Goal: Task Accomplishment & Management: Complete application form

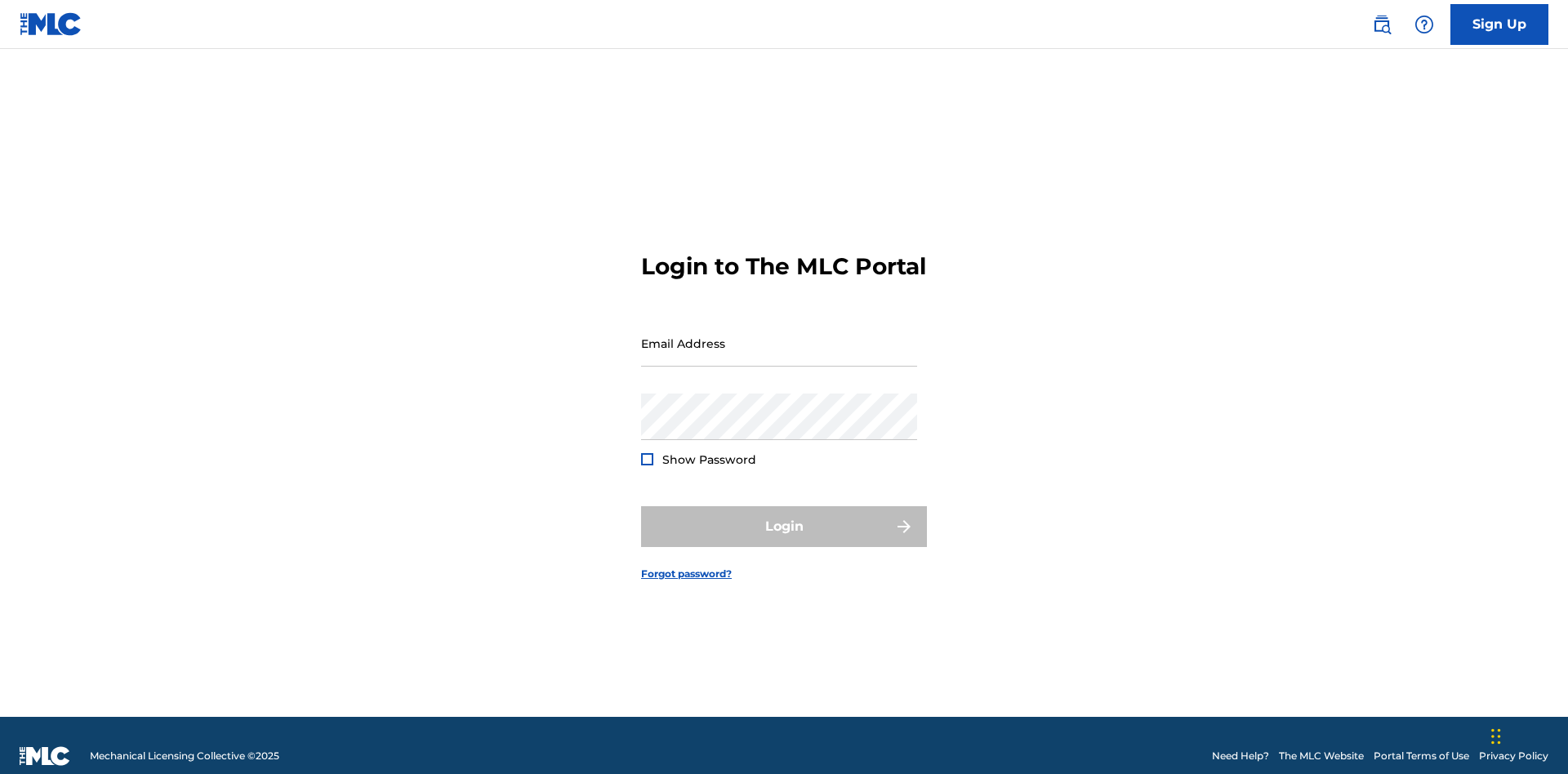
scroll to position [21, 0]
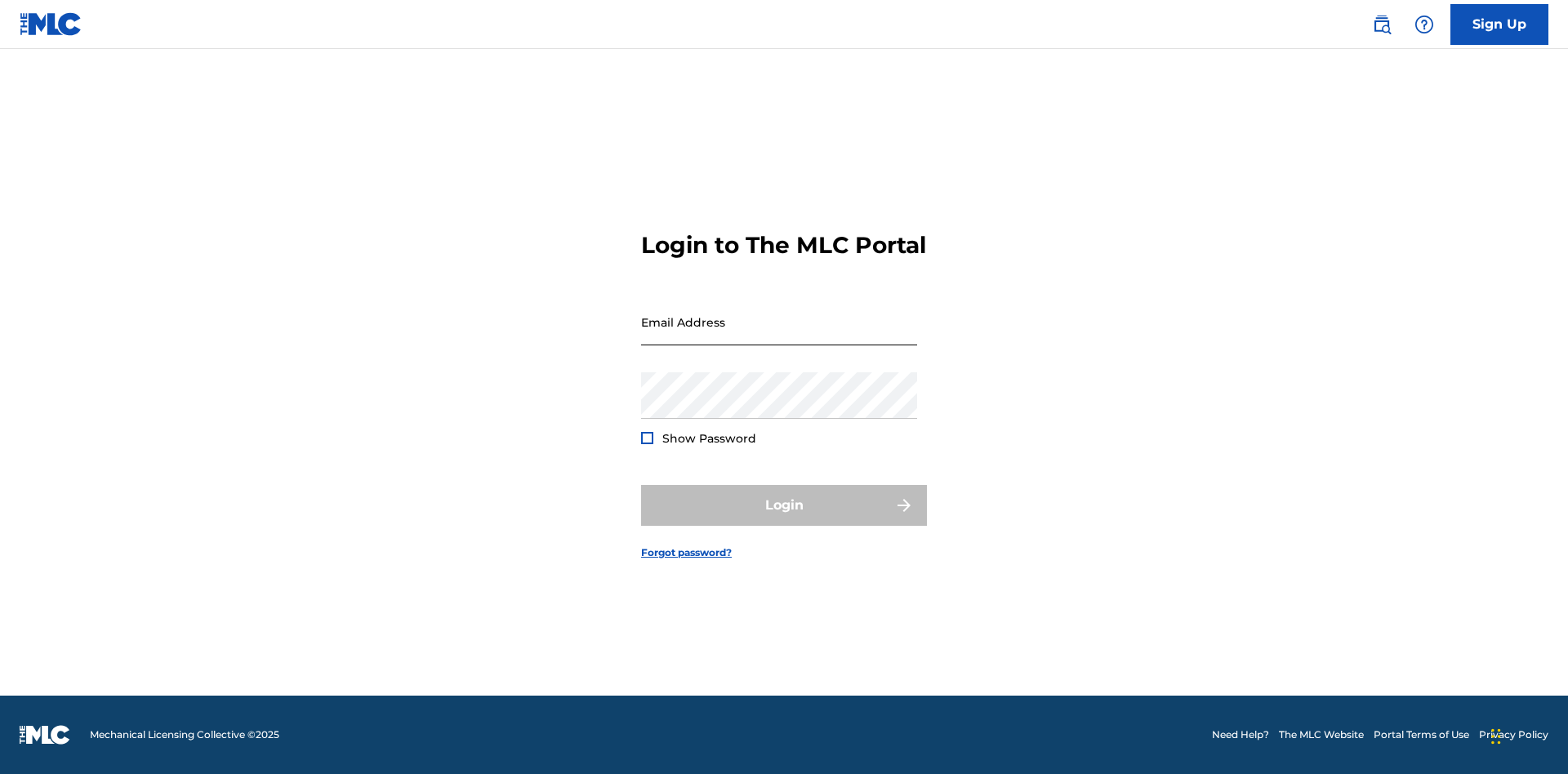
click at [779, 336] on input "Email Address" at bounding box center [780, 322] width 276 height 46
type input "[EMAIL_ADDRESS][DOMAIN_NAME]"
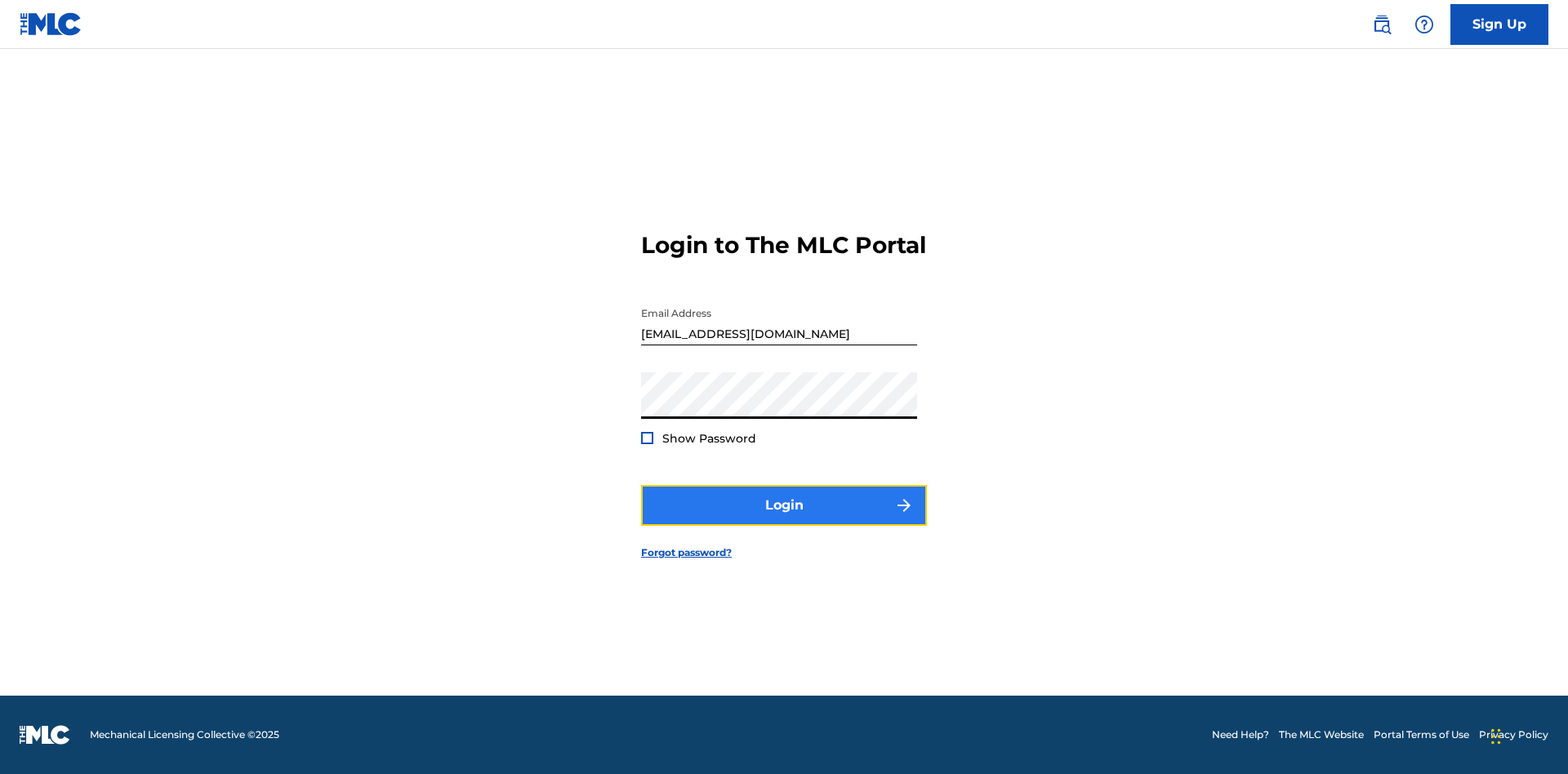
click at [784, 519] on button "Login" at bounding box center [784, 505] width 286 height 41
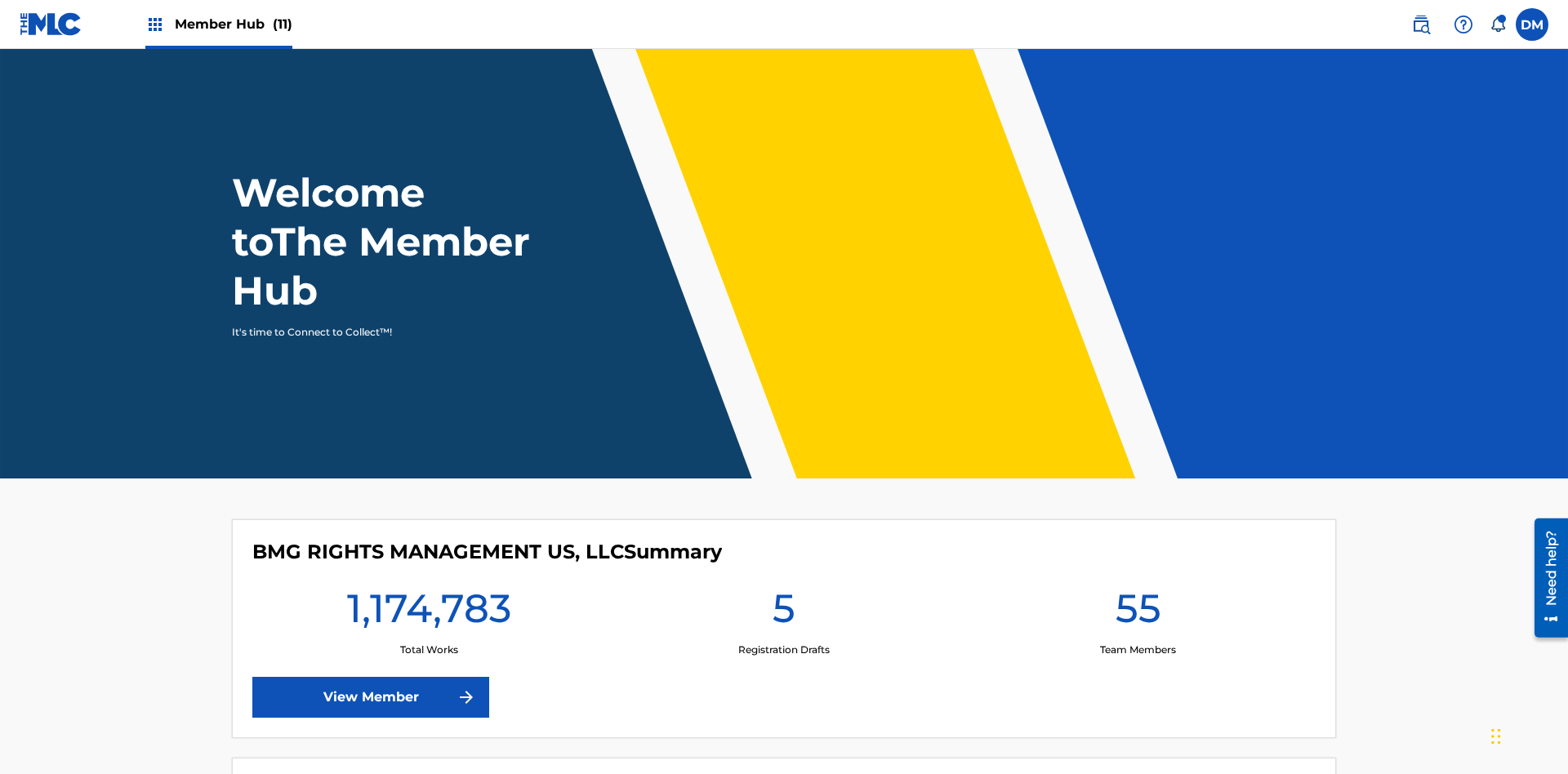
click at [233, 24] on span "Member Hub (11)" at bounding box center [234, 24] width 118 height 19
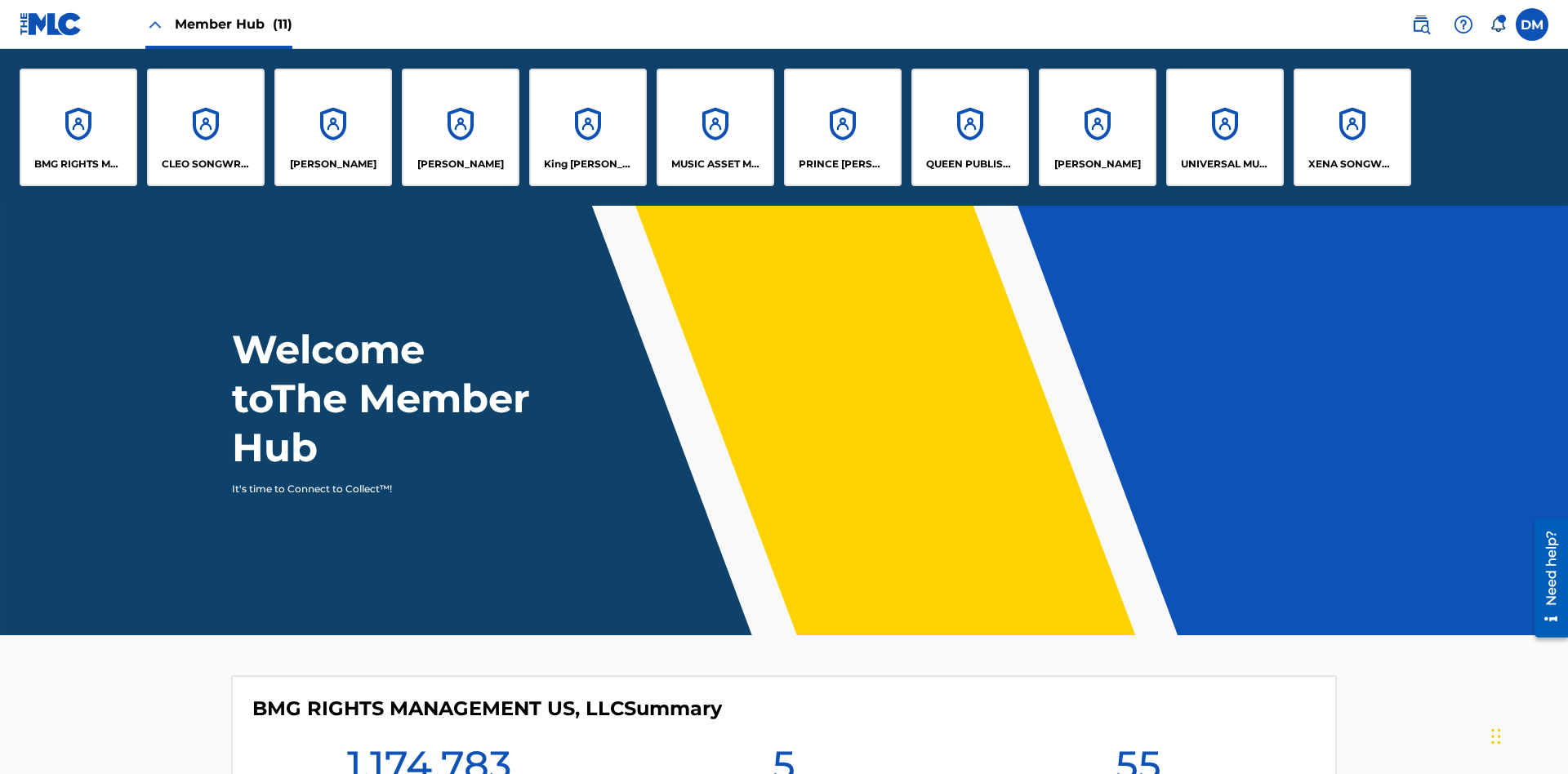
scroll to position [58, 0]
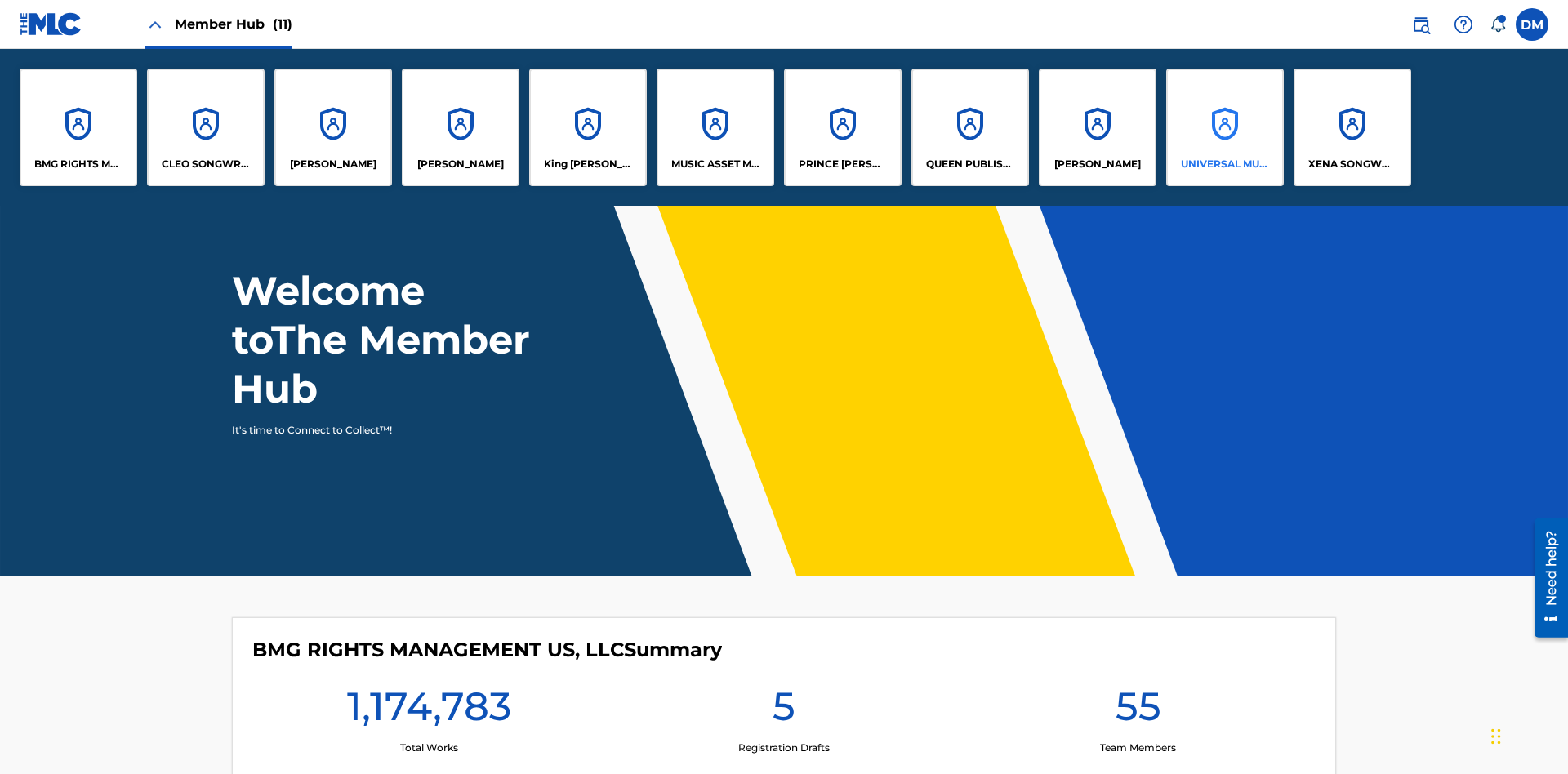
click at [1225, 164] on p "UNIVERSAL MUSIC PUB GROUP" at bounding box center [1226, 164] width 89 height 15
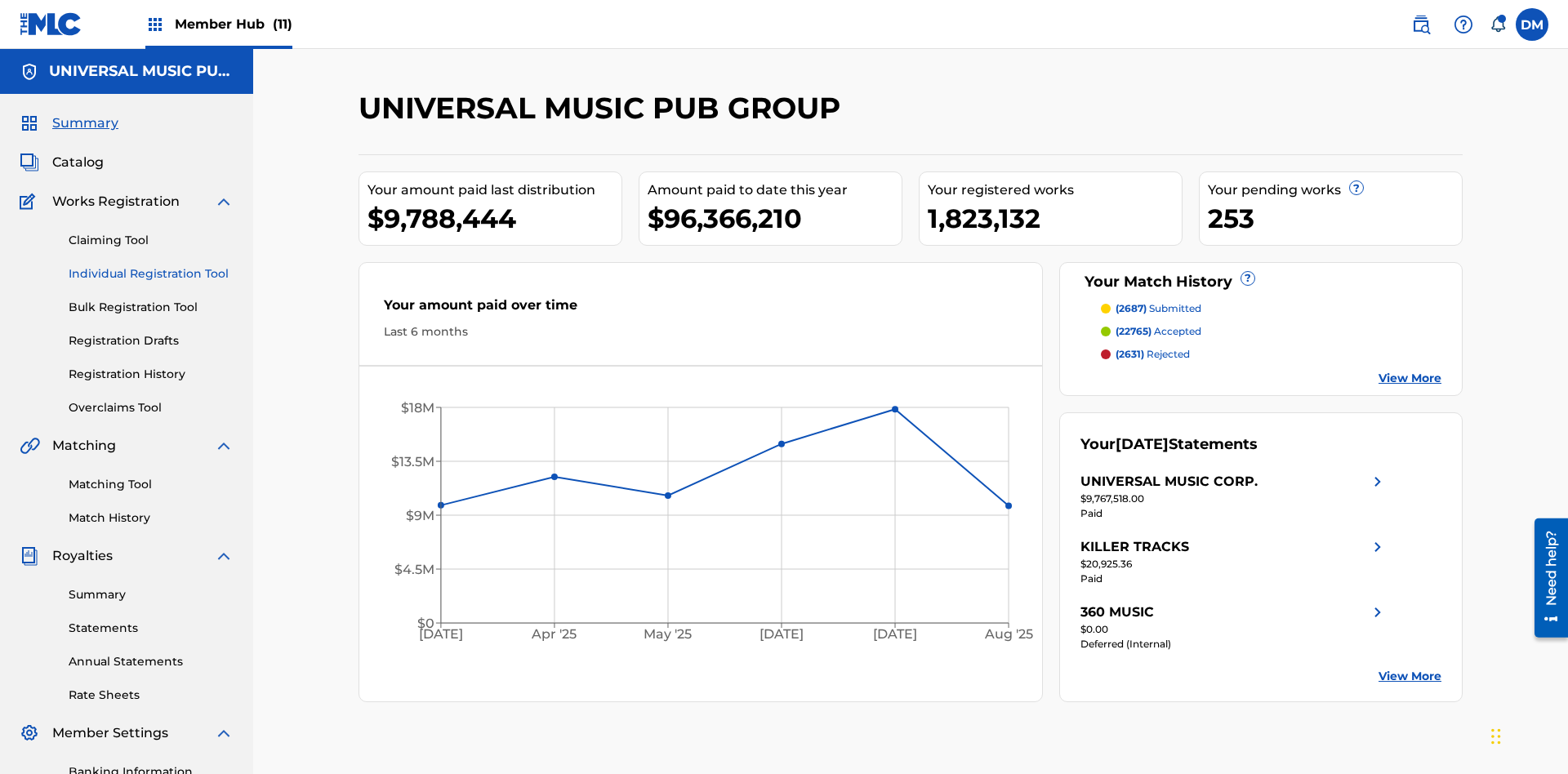
click at [151, 265] on link "Individual Registration Tool" at bounding box center [151, 273] width 165 height 18
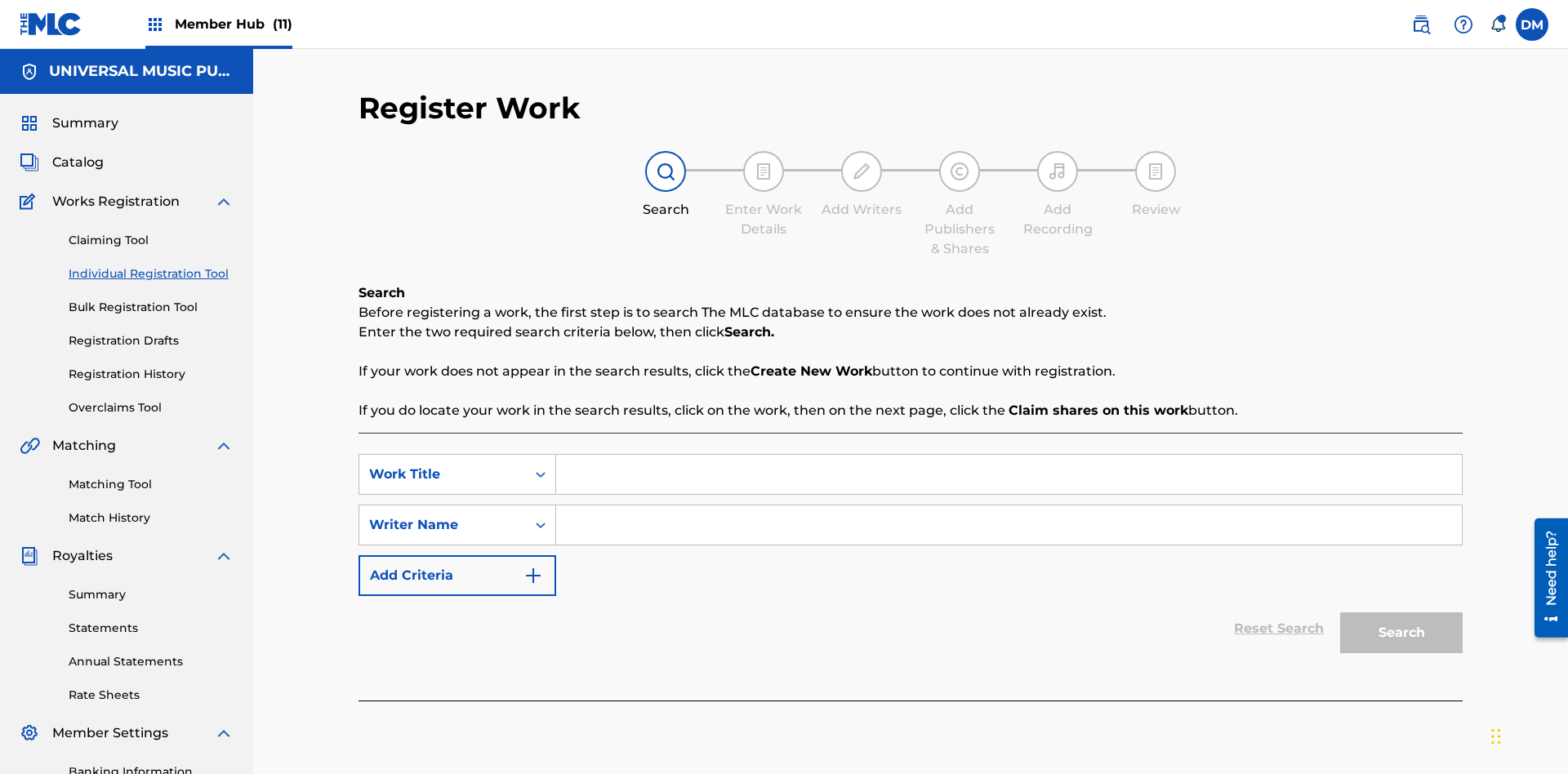
click at [1009, 455] on input "Search Form" at bounding box center [1009, 475] width 906 height 39
type input "Save At Writer-Add Writers Page Prior To Adding Writers"
click at [1009, 505] on input "Search Form" at bounding box center [1009, 525] width 906 height 39
type input "QWERTYUIOP"
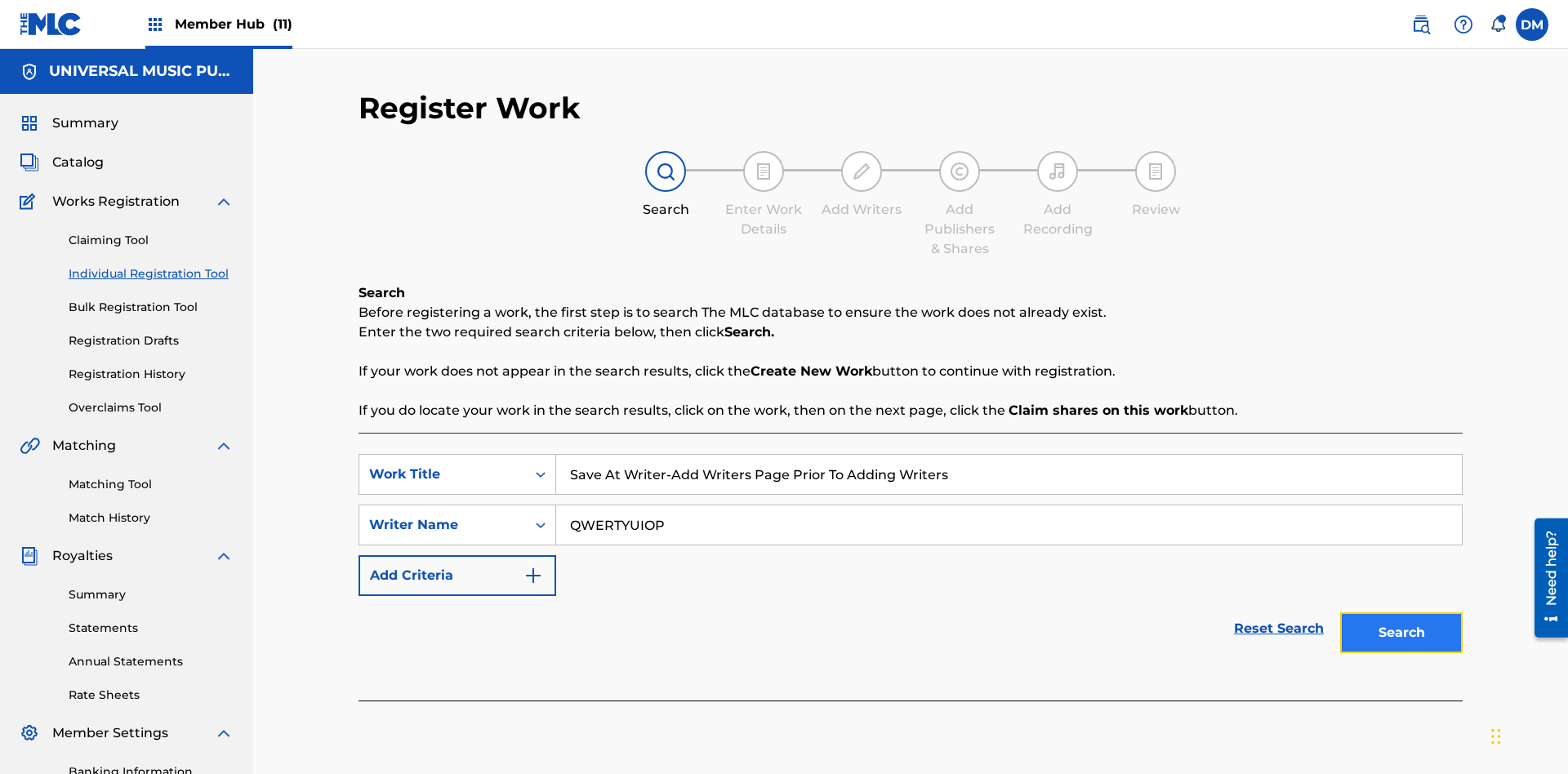
click at [1402, 613] on button "Search" at bounding box center [1402, 633] width 122 height 41
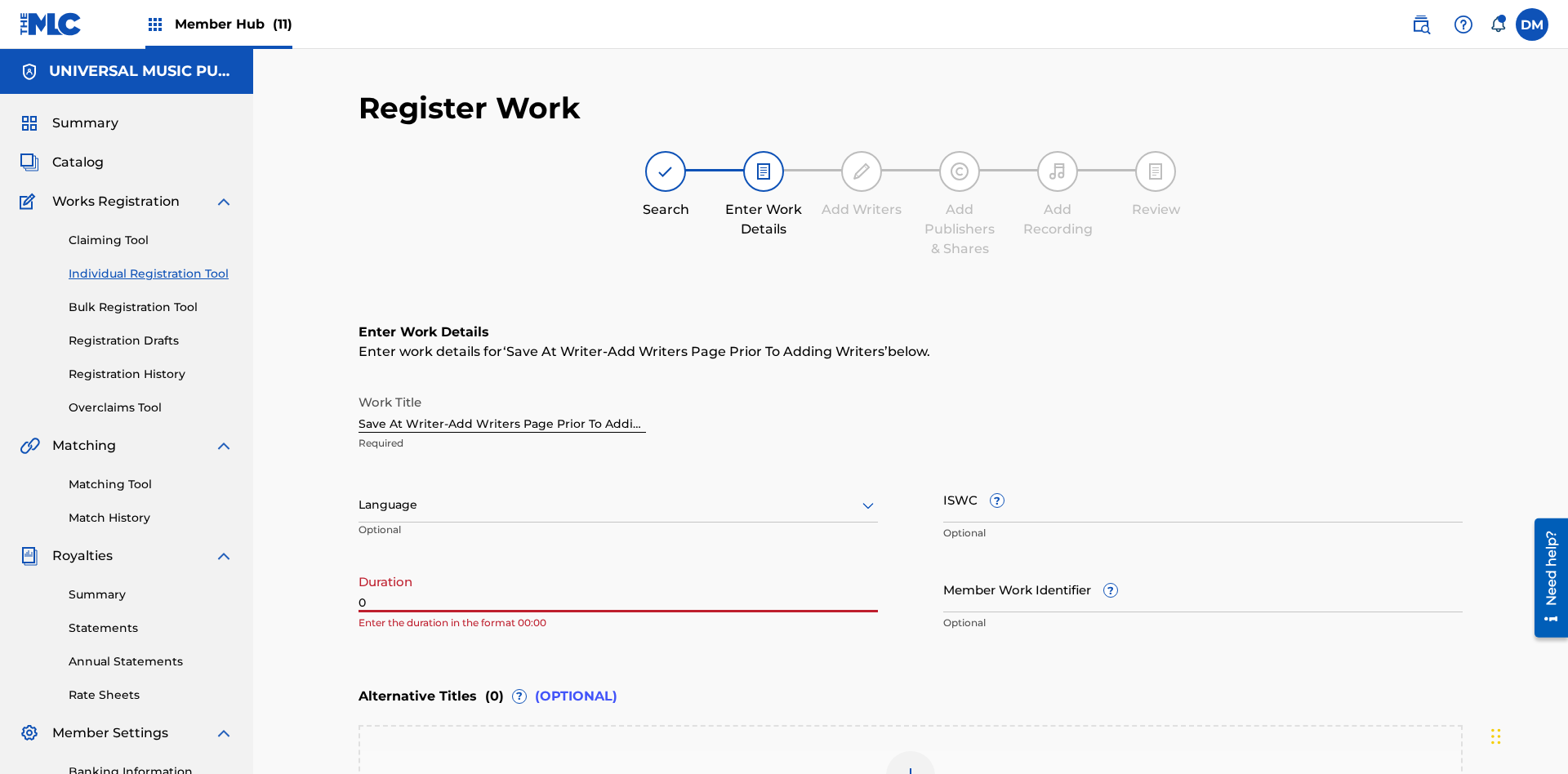
click at [618, 566] on input "0" at bounding box center [618, 590] width 519 height 46
type input "00:00"
click at [868, 496] on icon at bounding box center [868, 505] width 19 height 19
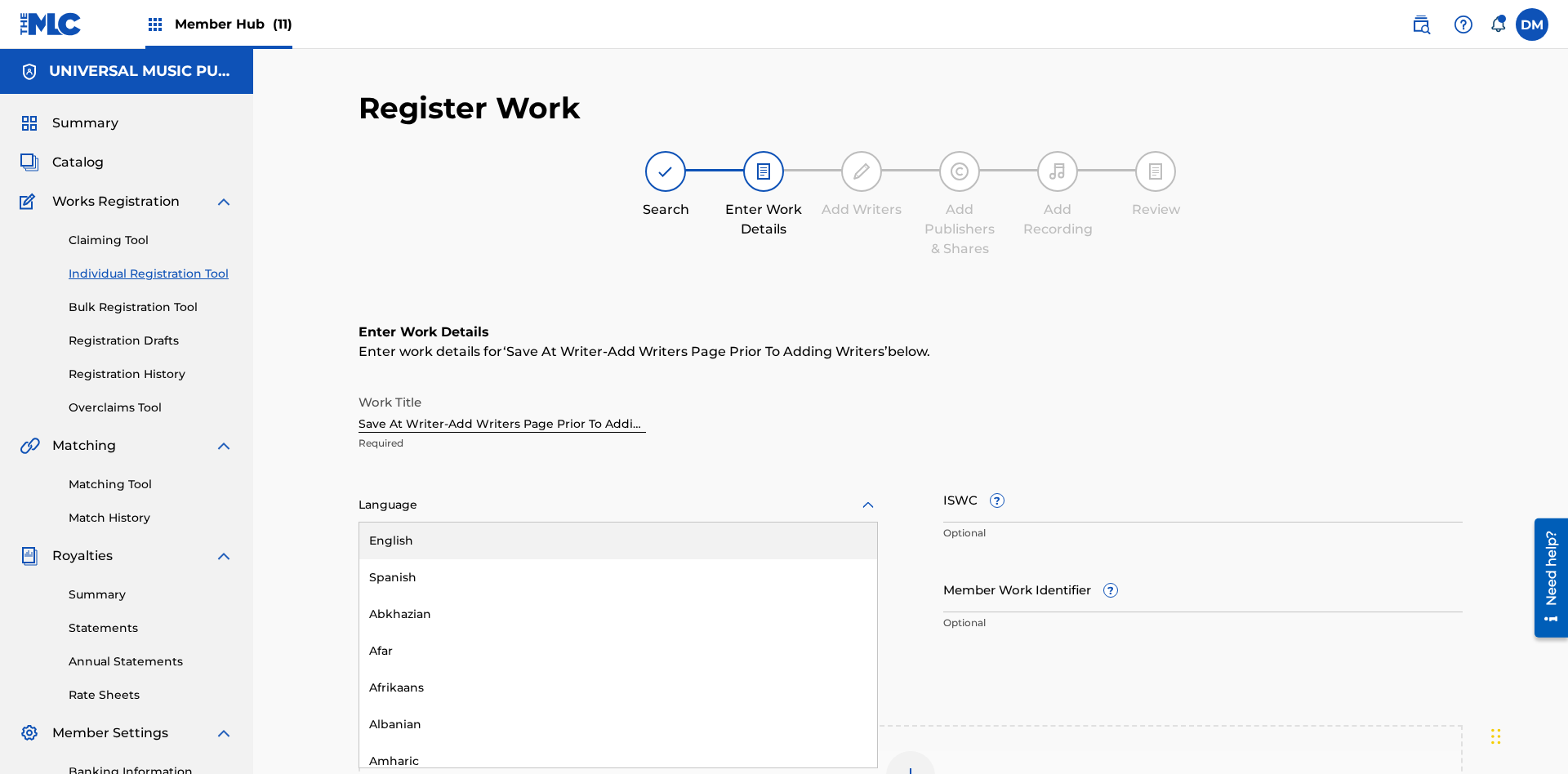
click at [618, 633] on div "Afar" at bounding box center [618, 652] width 518 height 37
click at [1204, 566] on input "Member Work Identifier ?" at bounding box center [1204, 590] width 519 height 46
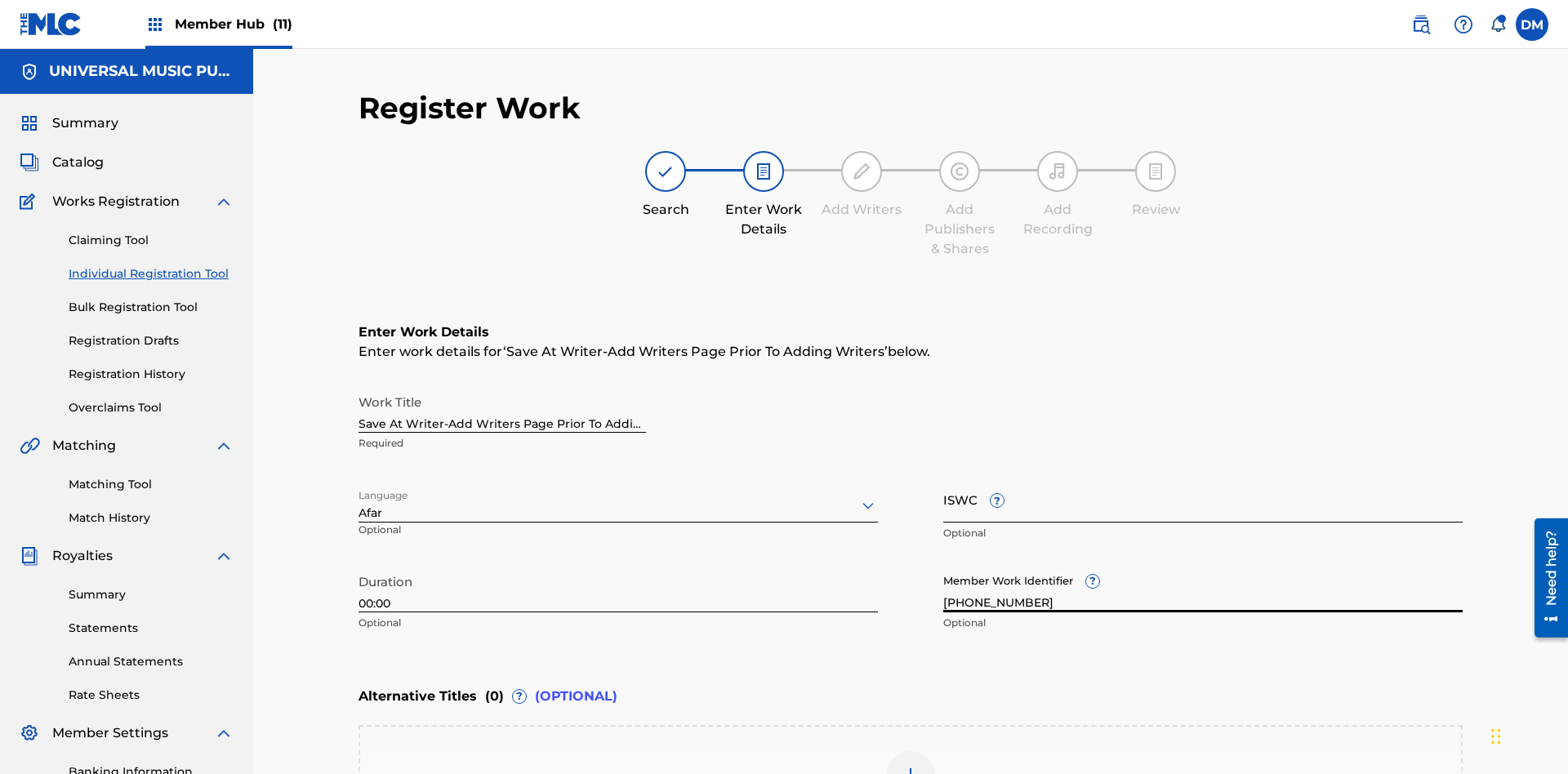
type input "[PHONE_NUMBER]"
click at [1204, 476] on input "ISWC ?" at bounding box center [1204, 500] width 519 height 46
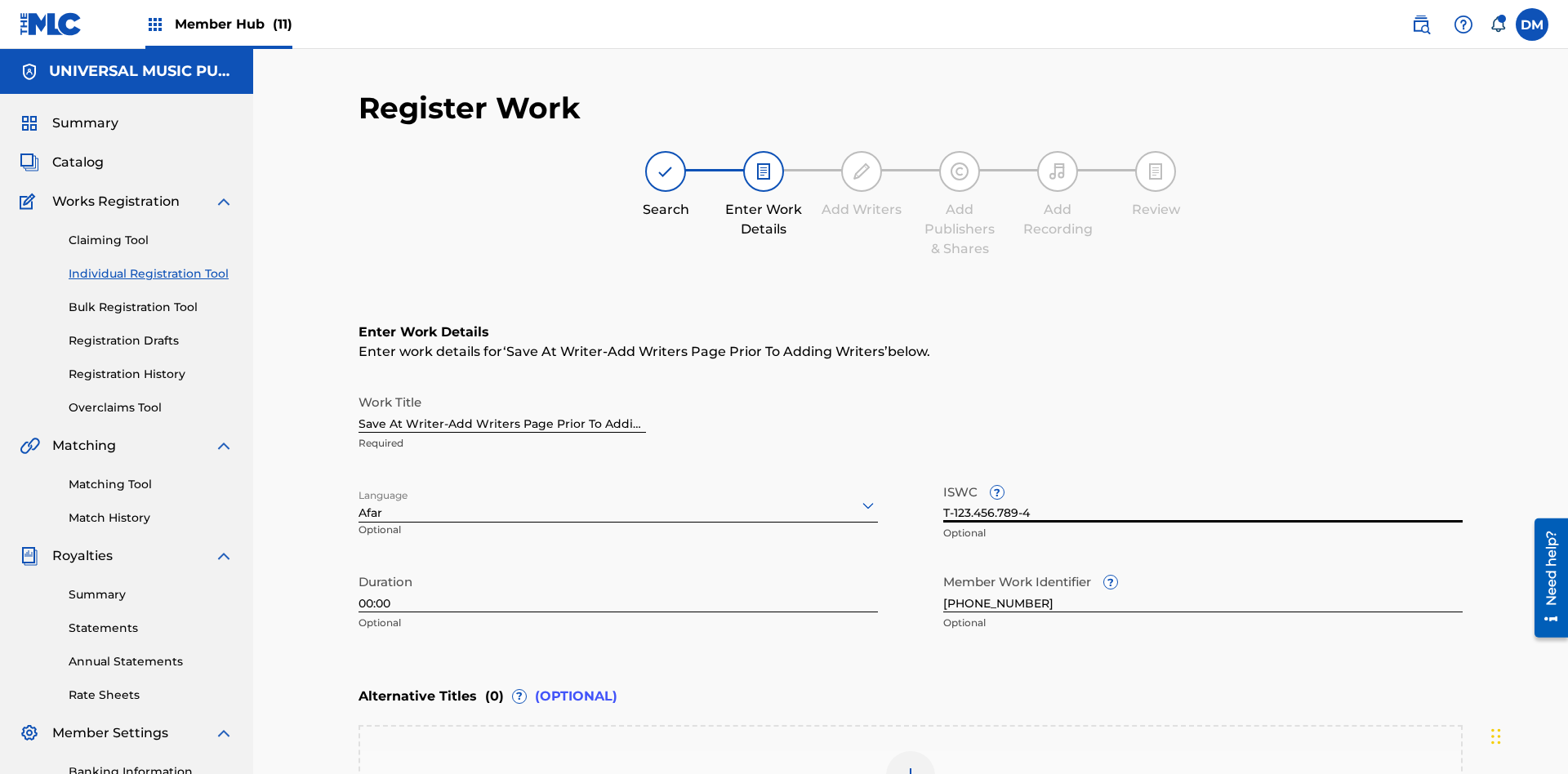
type input "T-123.456.789-4"
click at [911, 766] on img at bounding box center [911, 775] width 19 height 19
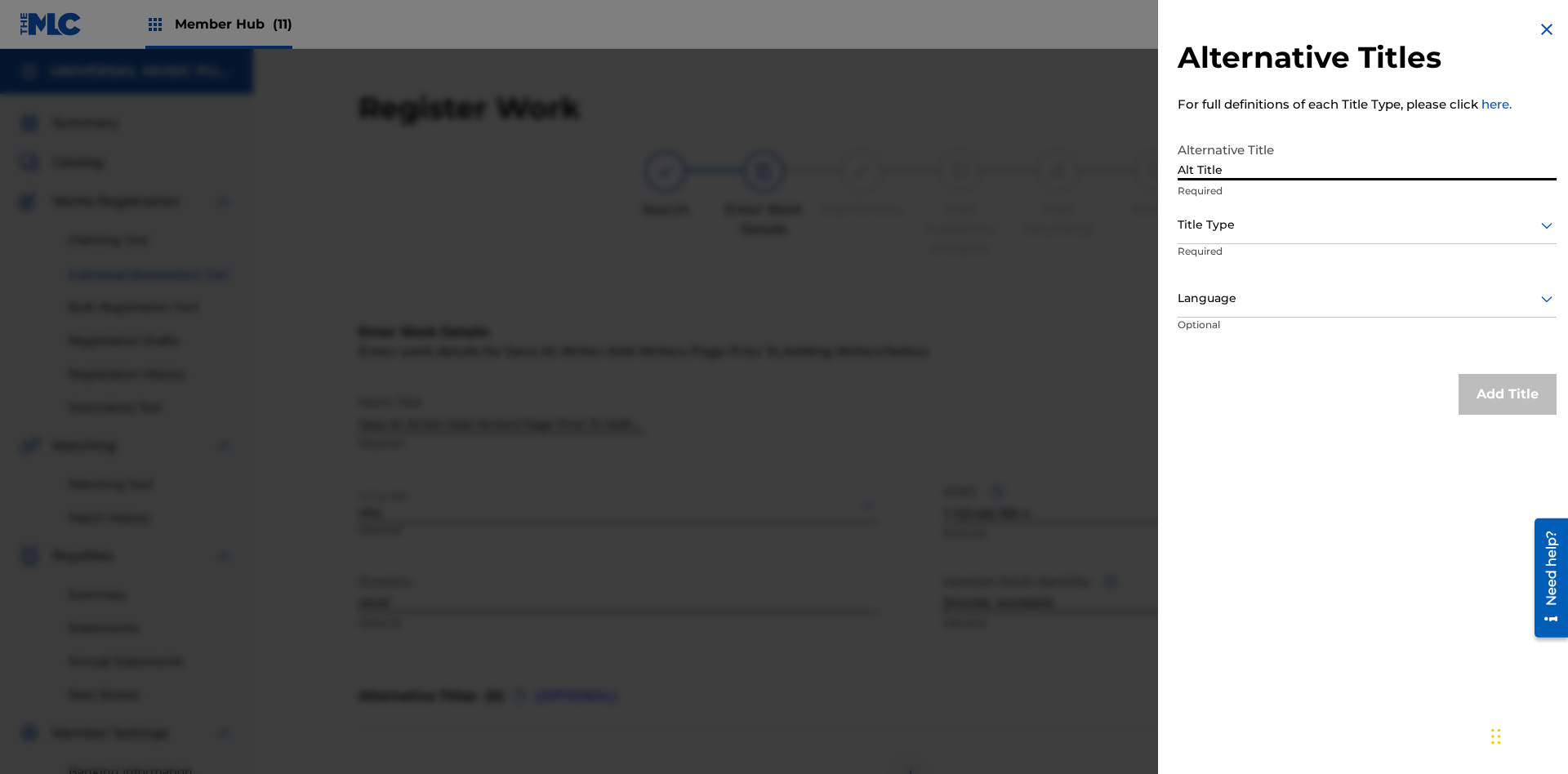
type input "Alt Title"
click at [1368, 224] on div at bounding box center [1367, 225] width 379 height 20
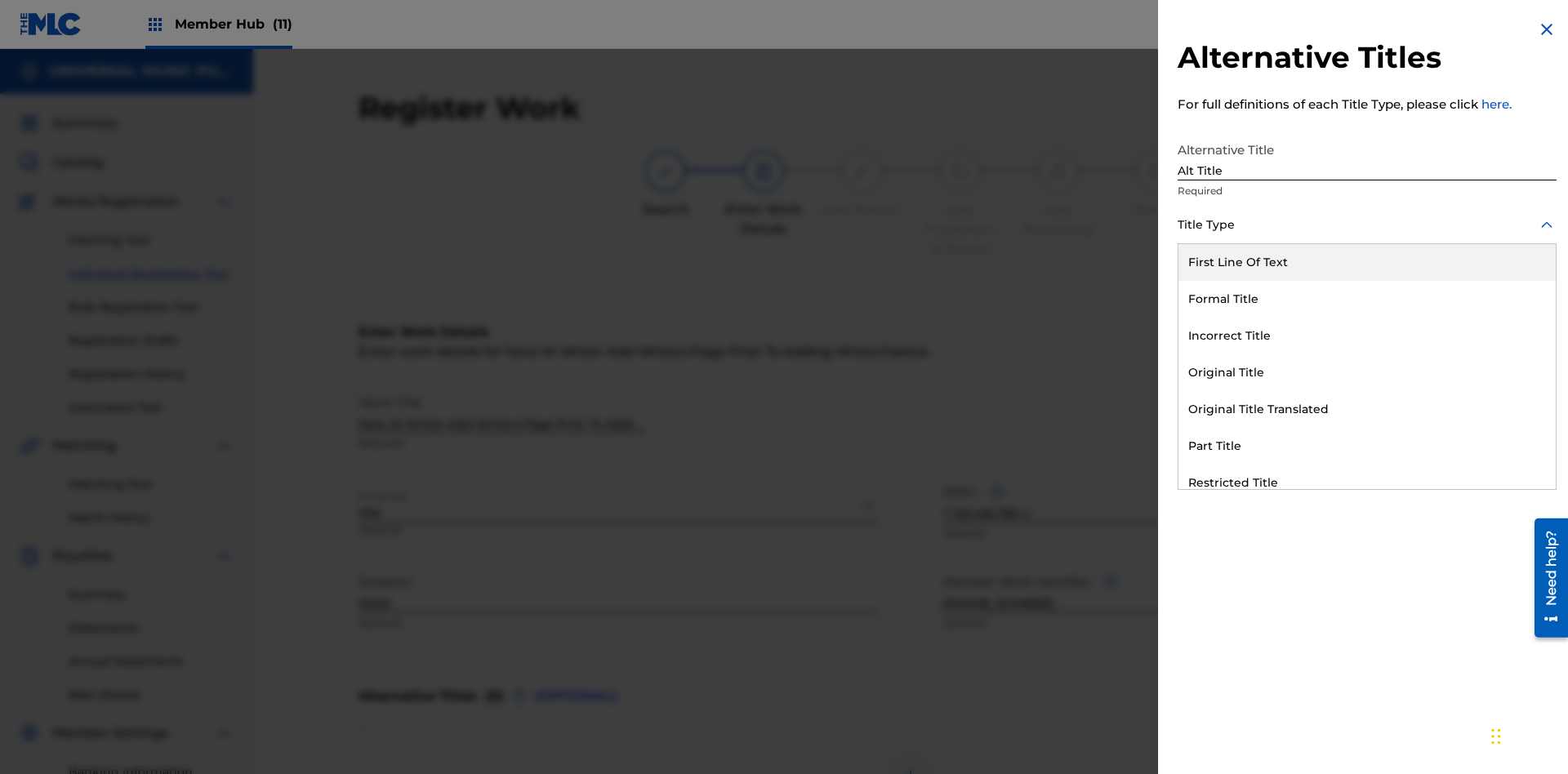
click at [1368, 373] on div "Original Title" at bounding box center [1367, 373] width 377 height 37
click at [1368, 298] on div at bounding box center [1367, 298] width 379 height 20
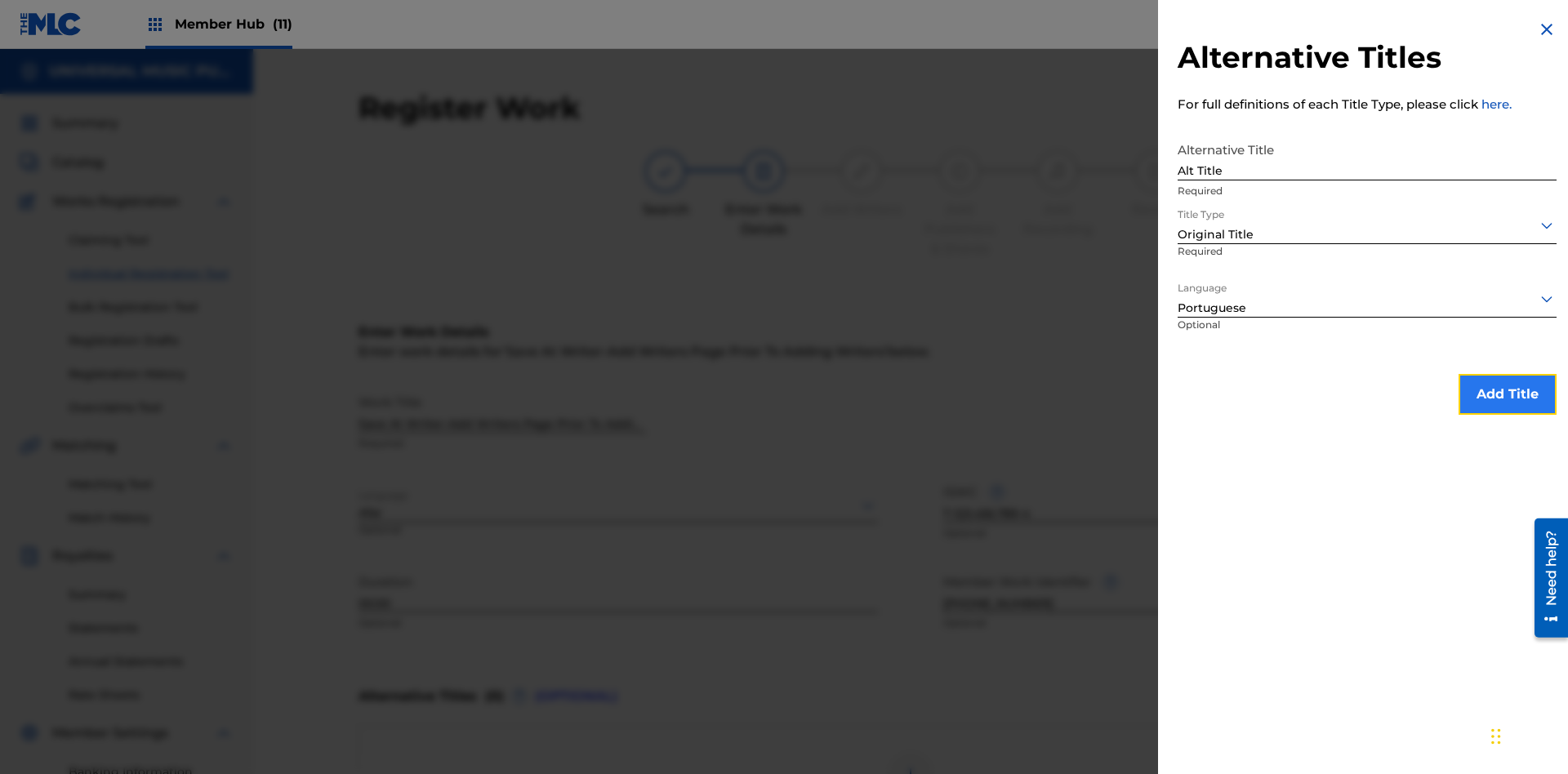
click at [1508, 394] on button "Add Title" at bounding box center [1508, 394] width 98 height 41
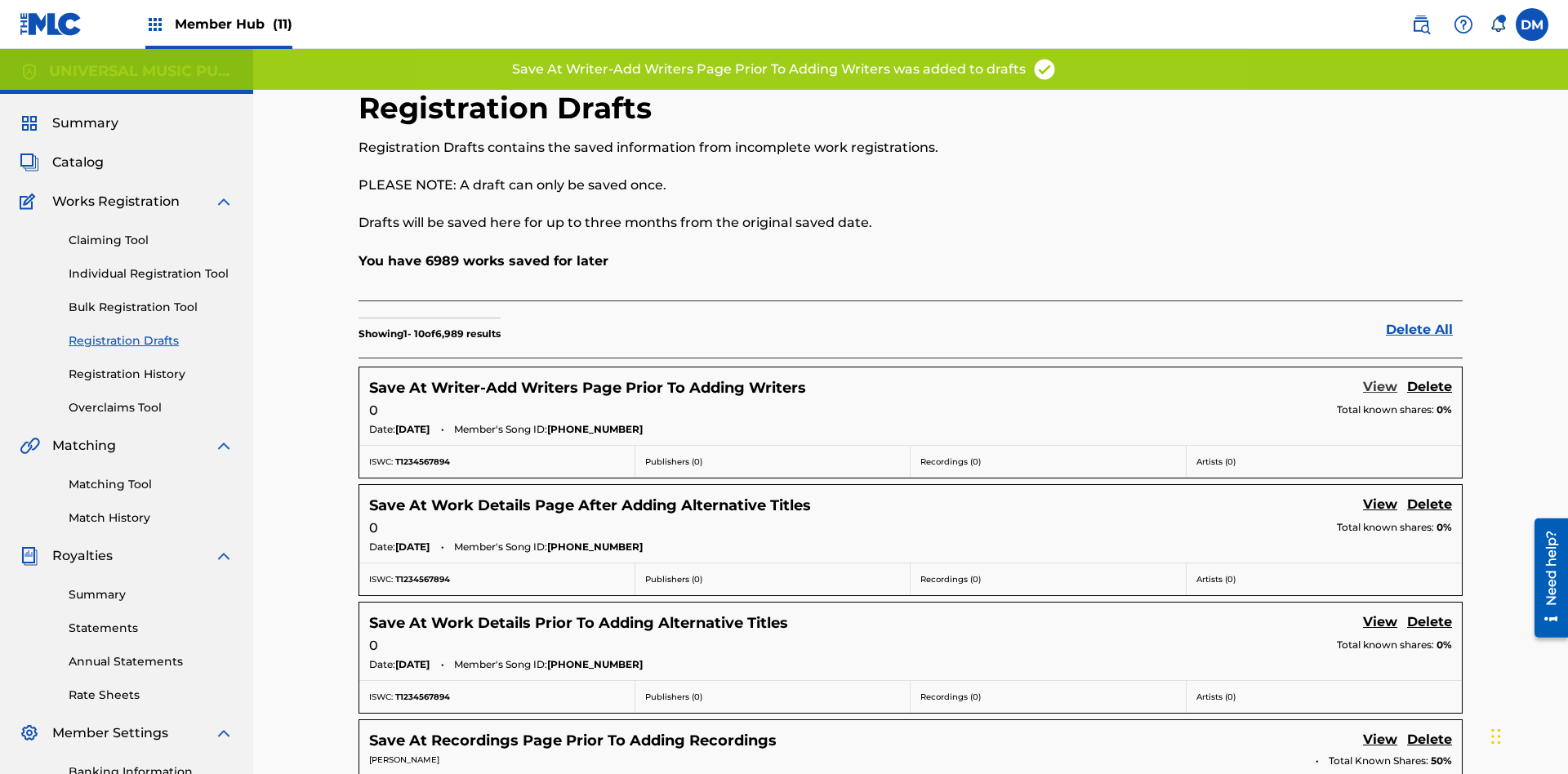
click at [1381, 377] on link "View" at bounding box center [1380, 388] width 34 height 22
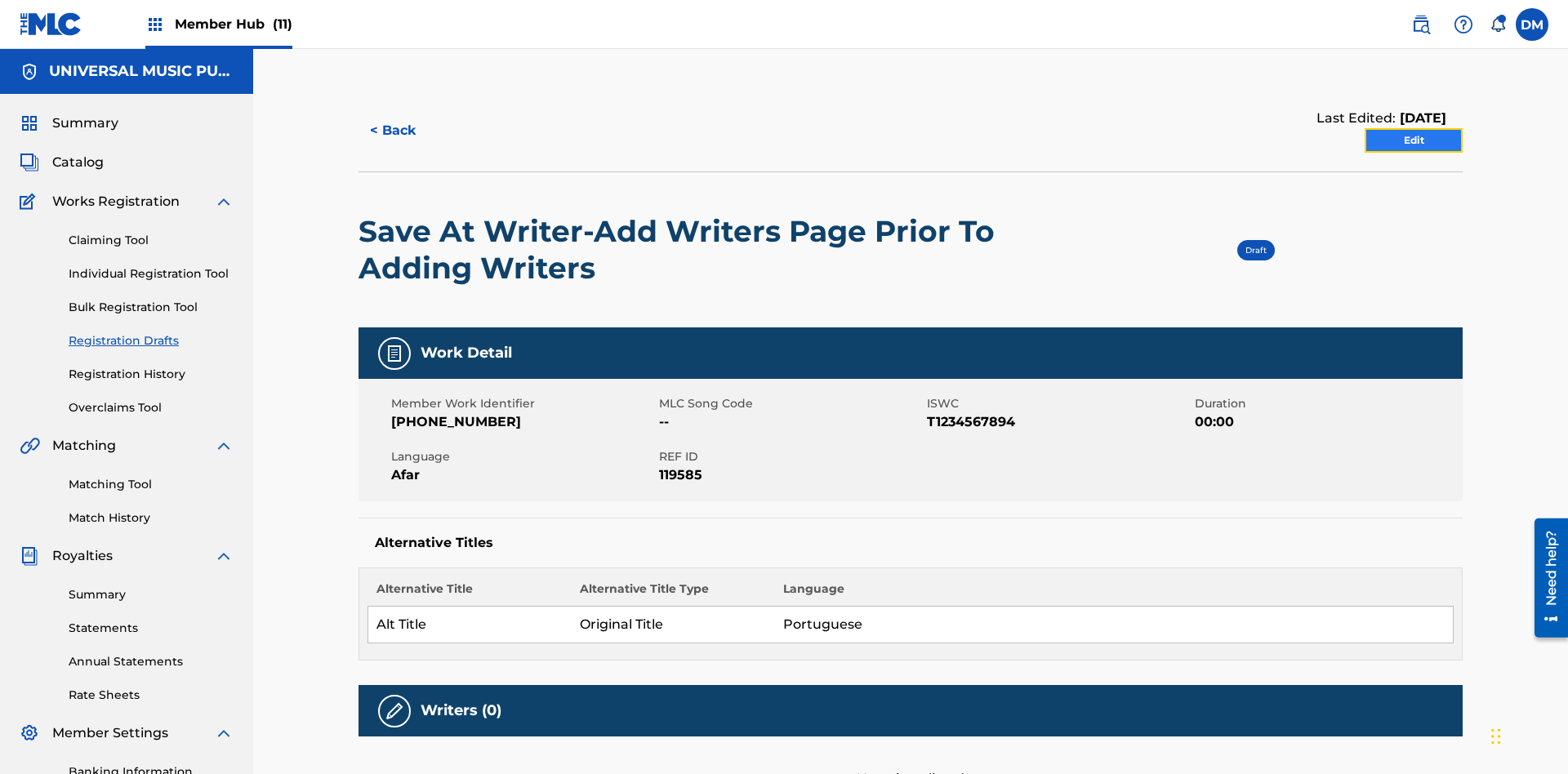
click at [1414, 128] on link "Edit" at bounding box center [1414, 140] width 98 height 24
